Goal: Task Accomplishment & Management: Complete application form

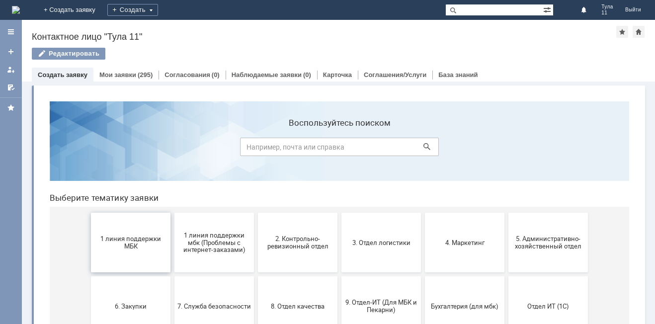
click at [118, 232] on button "1 линия поддержки МБК" at bounding box center [130, 243] width 79 height 60
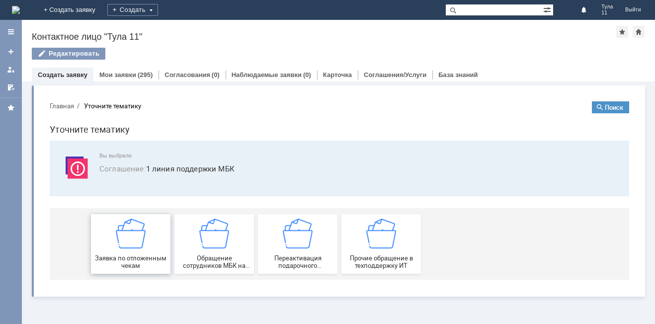
click at [119, 232] on img at bounding box center [131, 234] width 30 height 30
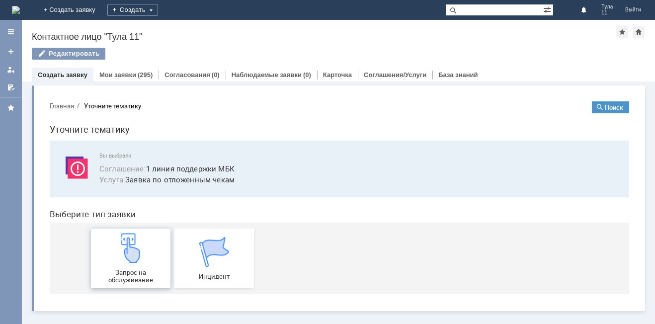
click at [122, 246] on img at bounding box center [131, 248] width 30 height 30
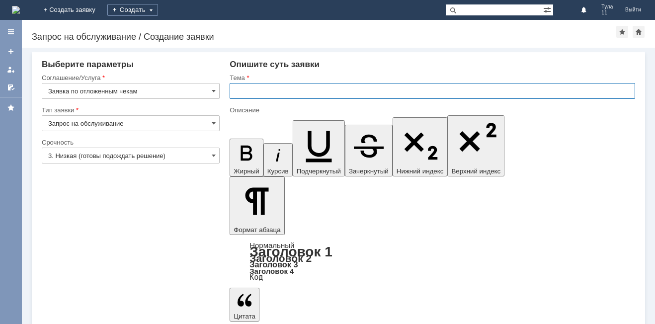
click at [261, 90] on input "text" at bounding box center [431, 91] width 405 height 16
type input "МБК Тула 11 отл чеки 11.10.25"
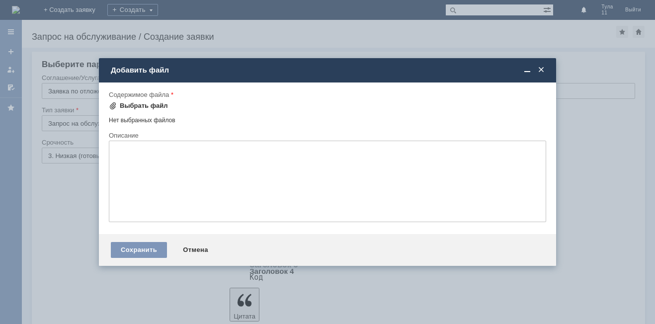
click at [153, 109] on div "Выбрать файл" at bounding box center [144, 106] width 48 height 8
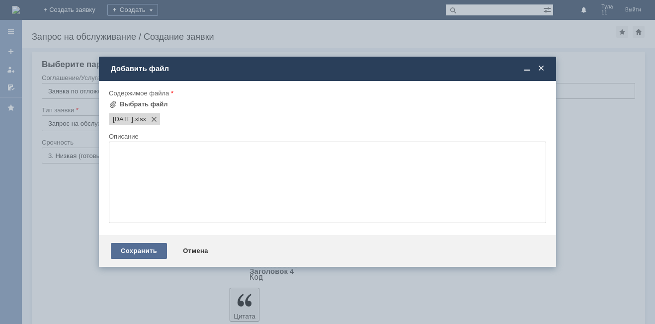
click at [134, 248] on div "Сохранить" at bounding box center [139, 251] width 56 height 16
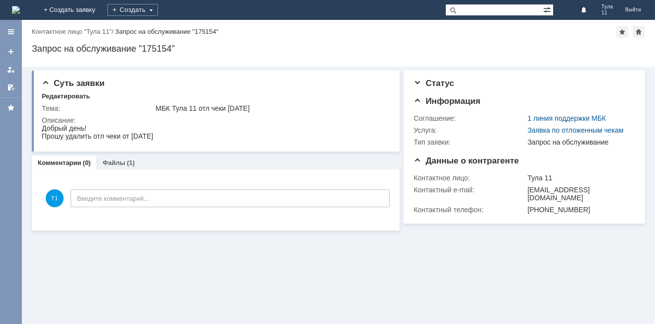
click at [20, 12] on img at bounding box center [16, 10] width 8 height 8
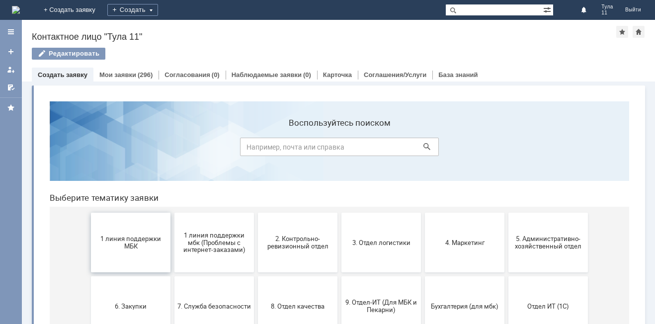
click at [130, 224] on button "1 линия поддержки МБК" at bounding box center [130, 243] width 79 height 60
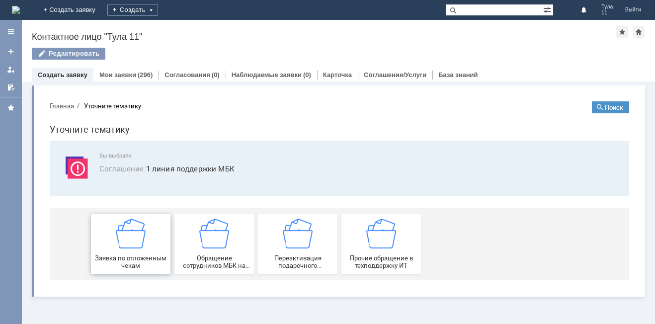
click at [125, 236] on img at bounding box center [131, 234] width 30 height 30
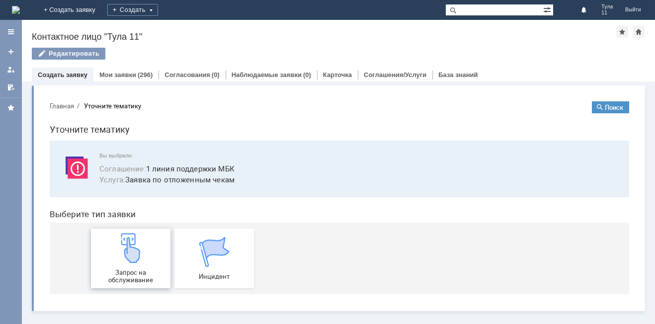
click at [129, 235] on img at bounding box center [131, 248] width 30 height 30
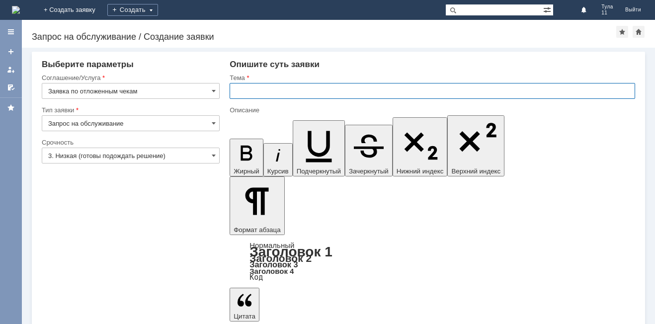
click at [267, 96] on input "text" at bounding box center [431, 91] width 405 height 16
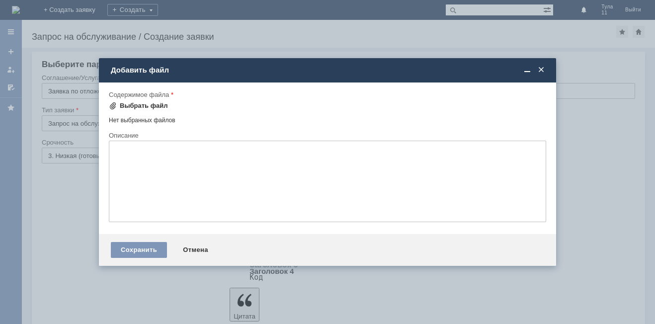
click at [138, 108] on div "Выбрать файл" at bounding box center [144, 106] width 48 height 8
click at [544, 71] on span at bounding box center [541, 70] width 10 height 9
